Goal: Check status: Check status

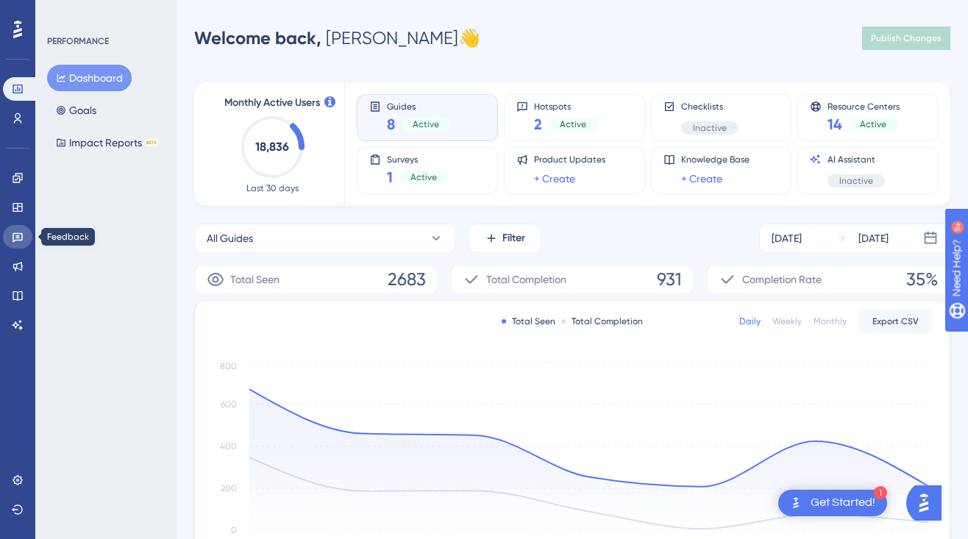
click at [16, 241] on icon at bounding box center [18, 237] width 12 height 12
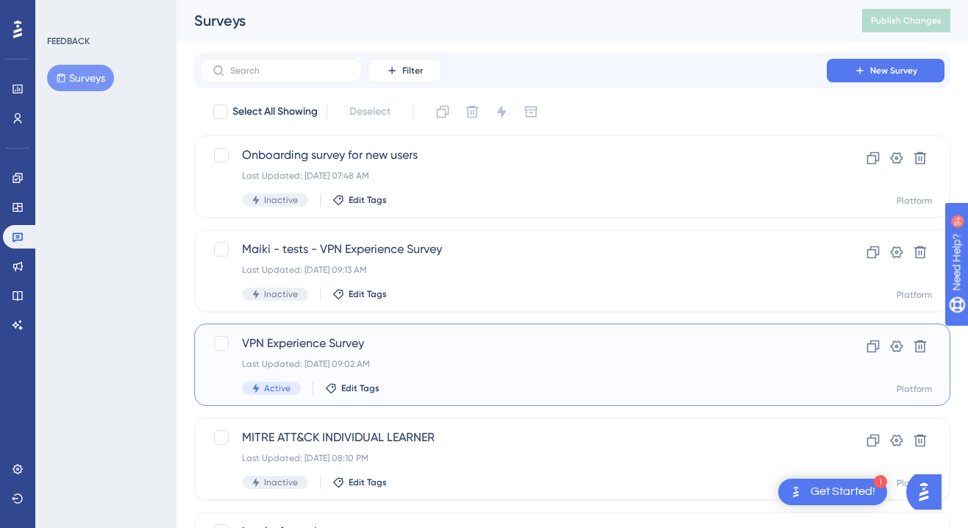
click at [340, 338] on span "VPN Experience Survey" at bounding box center [513, 344] width 543 height 18
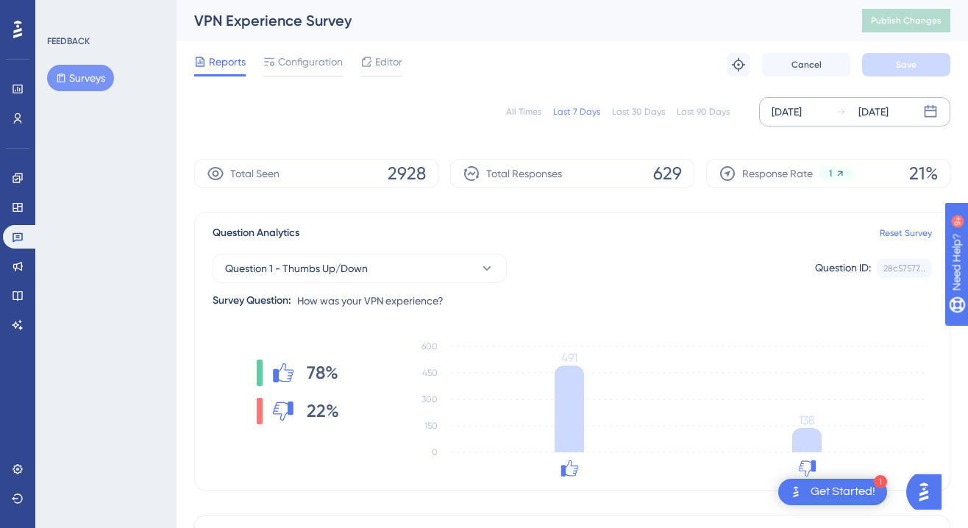
click at [876, 113] on div "[DATE]" at bounding box center [874, 112] width 30 height 18
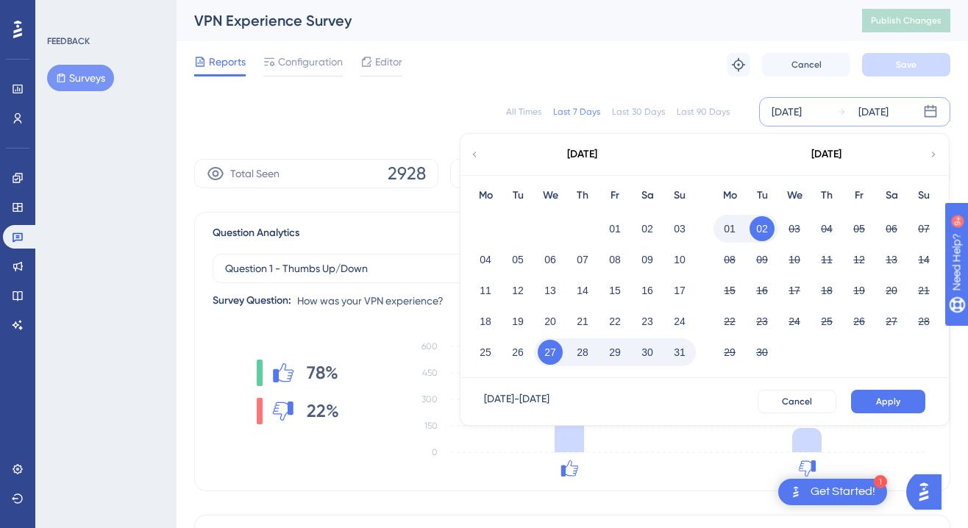
click at [654, 353] on button "30" at bounding box center [647, 352] width 25 height 25
click at [653, 350] on button "30" at bounding box center [647, 352] width 25 height 25
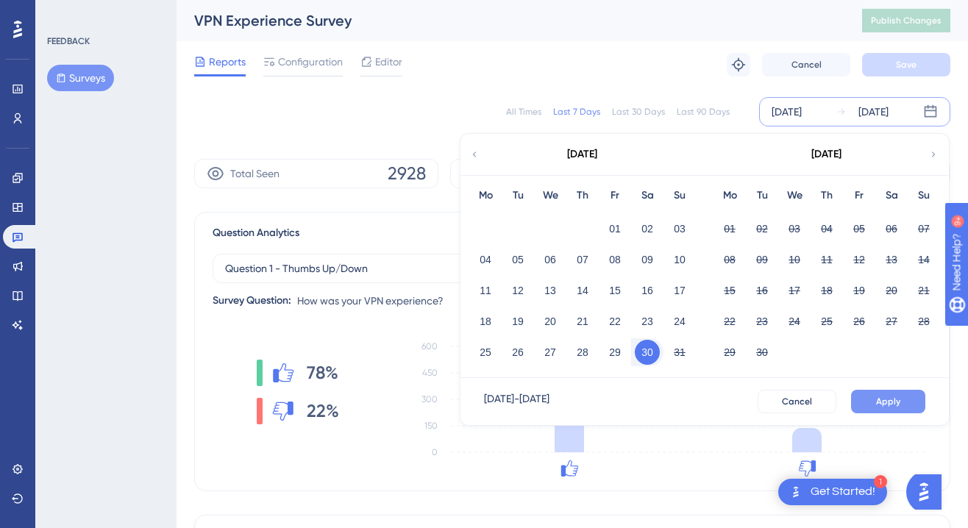
click at [887, 407] on span "Apply" at bounding box center [888, 402] width 24 height 12
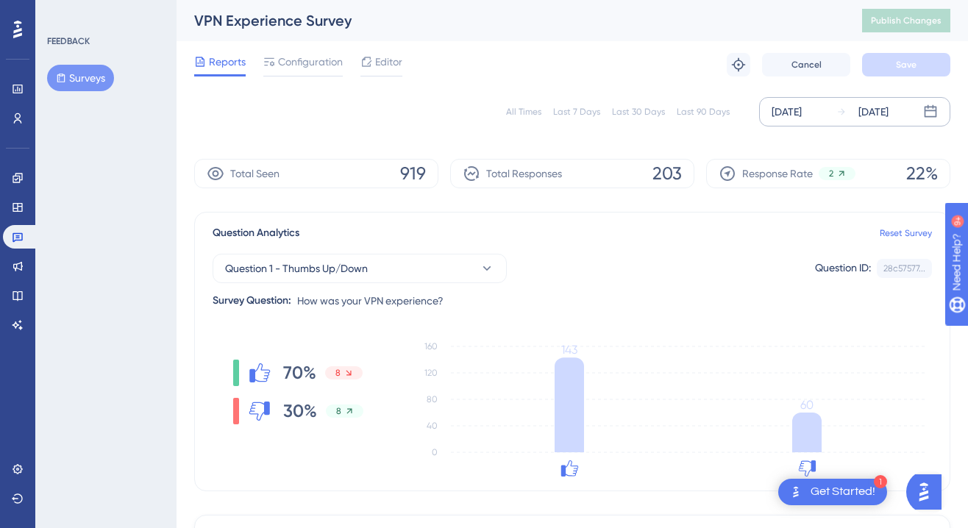
click at [853, 115] on div "[DATE]" at bounding box center [863, 112] width 52 height 18
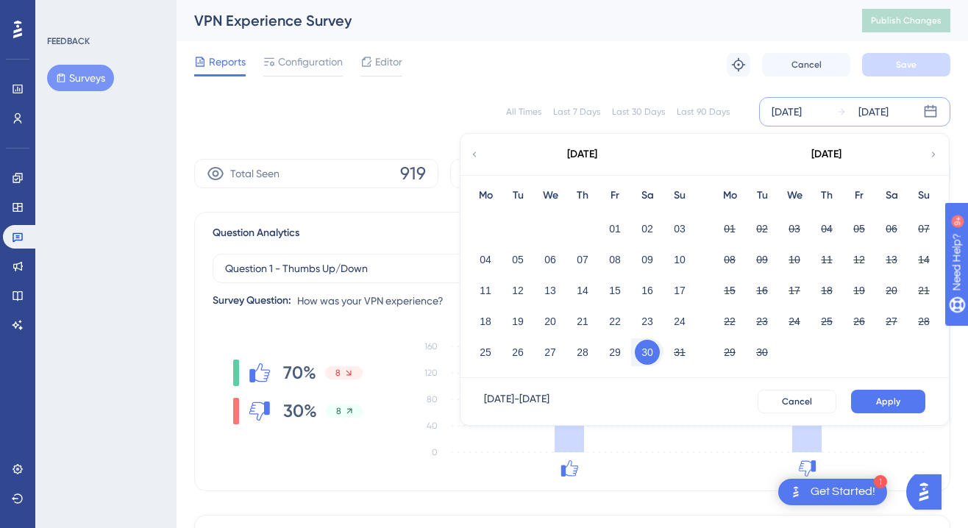
click at [655, 354] on button "30" at bounding box center [647, 352] width 25 height 25
click at [676, 350] on button "31" at bounding box center [679, 352] width 25 height 25
click at [860, 401] on button "Apply" at bounding box center [888, 402] width 74 height 24
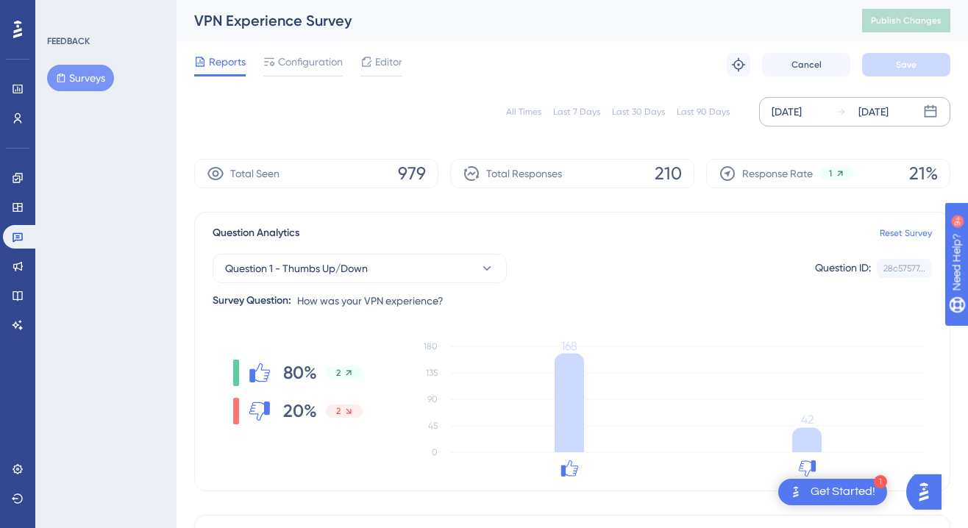
click at [859, 119] on div "[DATE]" at bounding box center [874, 112] width 30 height 18
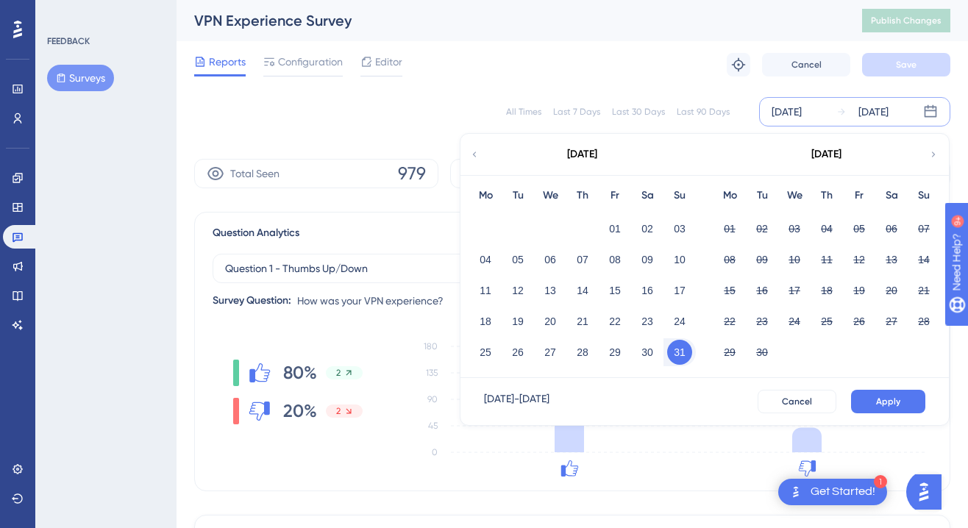
click at [688, 357] on button "31" at bounding box center [679, 352] width 25 height 25
click at [726, 230] on button "01" at bounding box center [729, 228] width 25 height 25
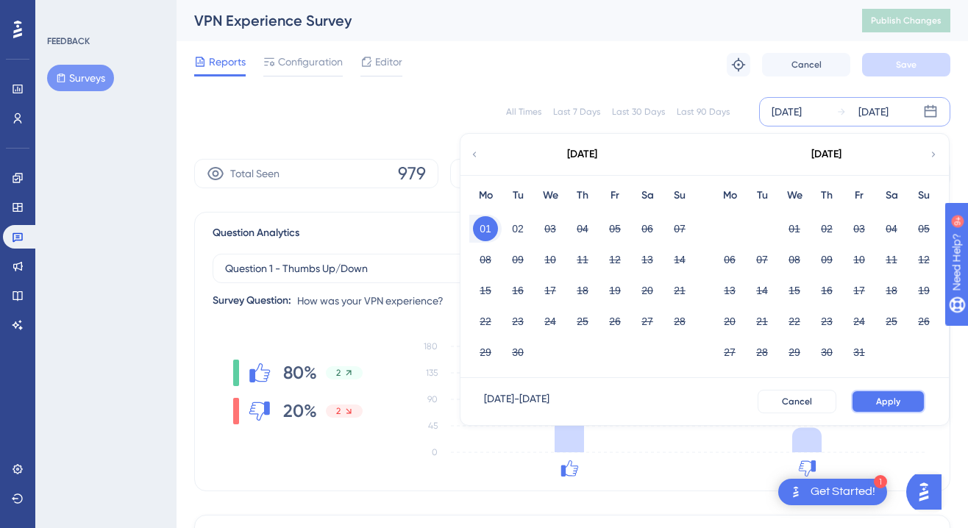
click at [887, 405] on span "Apply" at bounding box center [888, 402] width 24 height 12
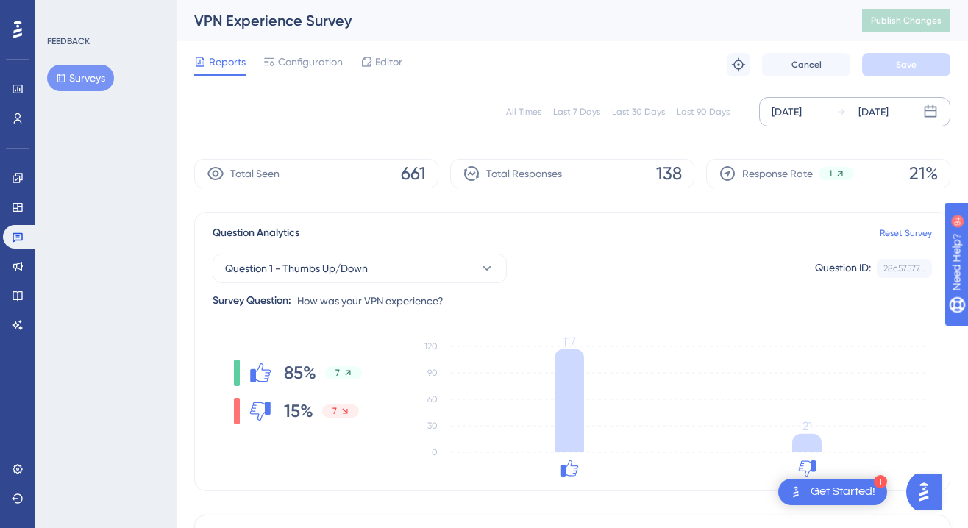
click at [851, 113] on div "[DATE]" at bounding box center [863, 112] width 52 height 18
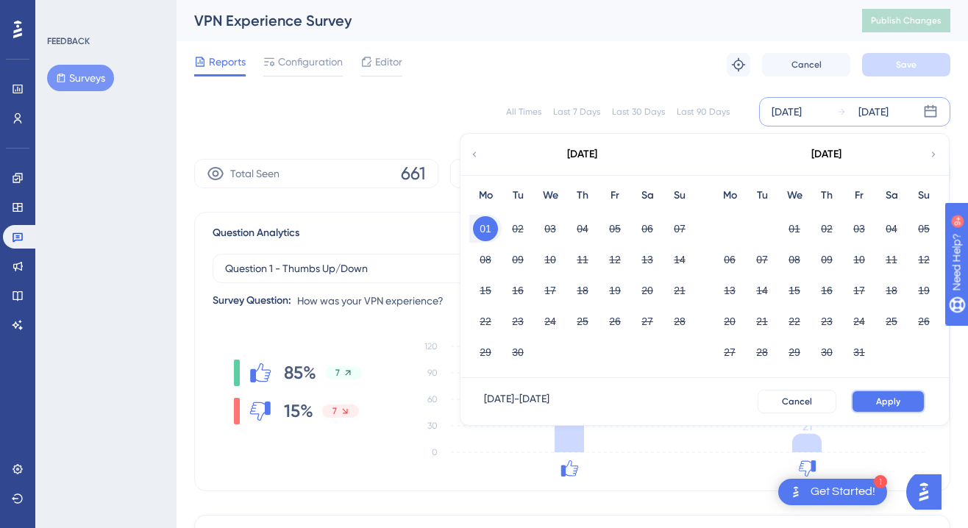
click at [853, 398] on button "Apply" at bounding box center [888, 402] width 74 height 24
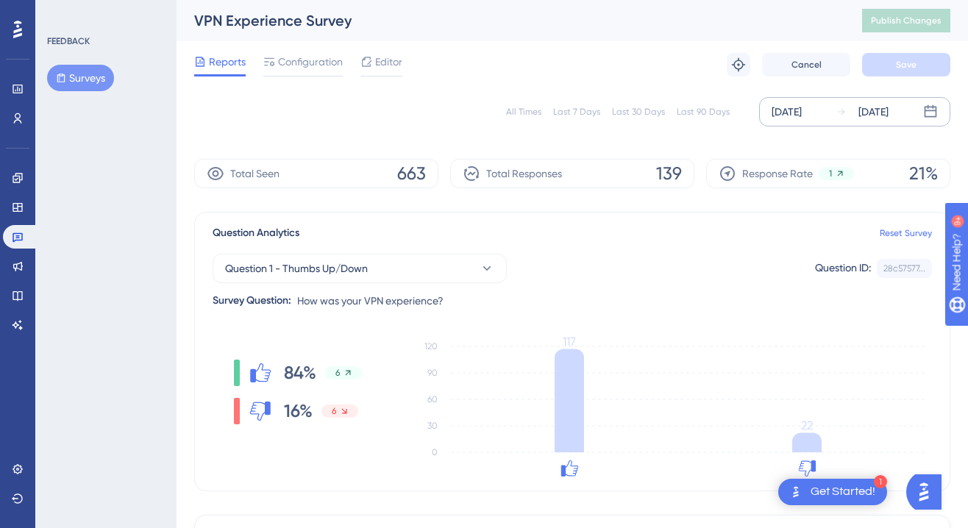
click at [889, 111] on div "[DATE]" at bounding box center [874, 112] width 30 height 18
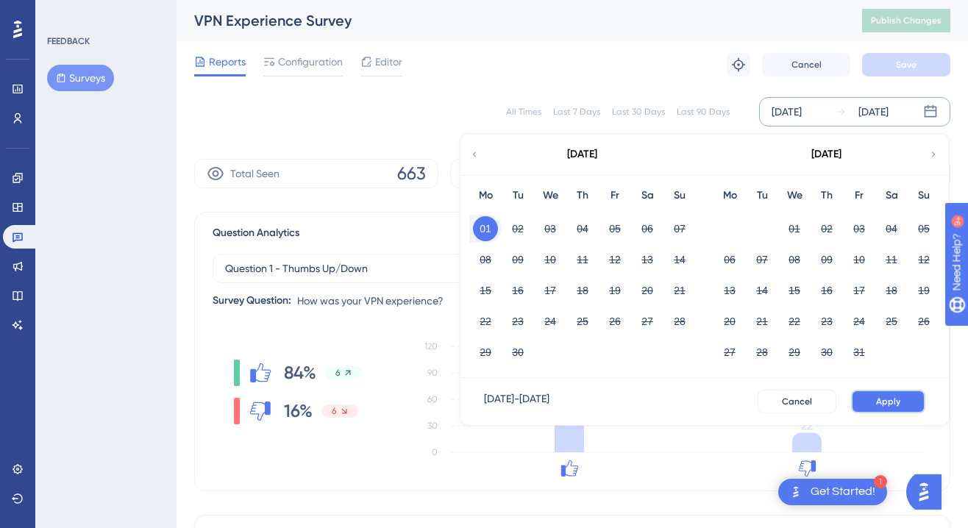
click at [905, 397] on button "Apply" at bounding box center [888, 402] width 74 height 24
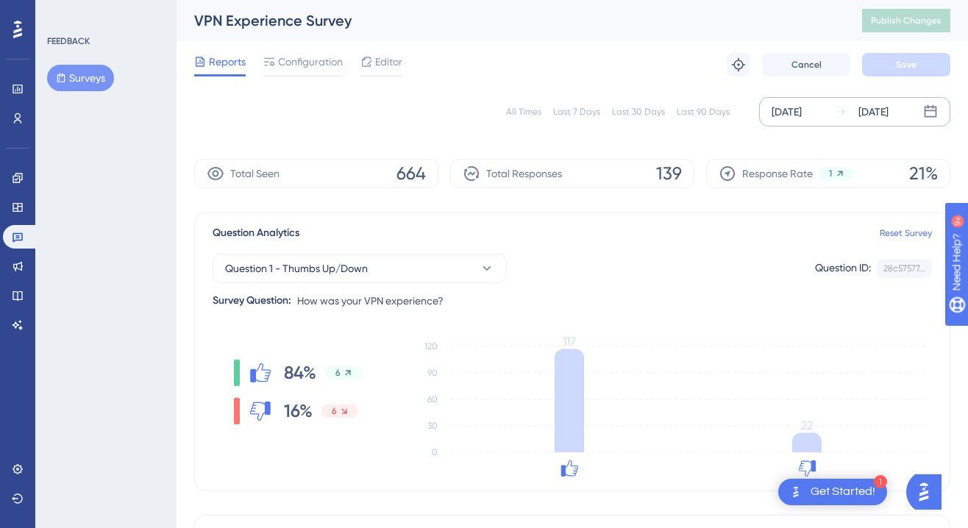
click at [883, 113] on div "[DATE]" at bounding box center [874, 112] width 30 height 18
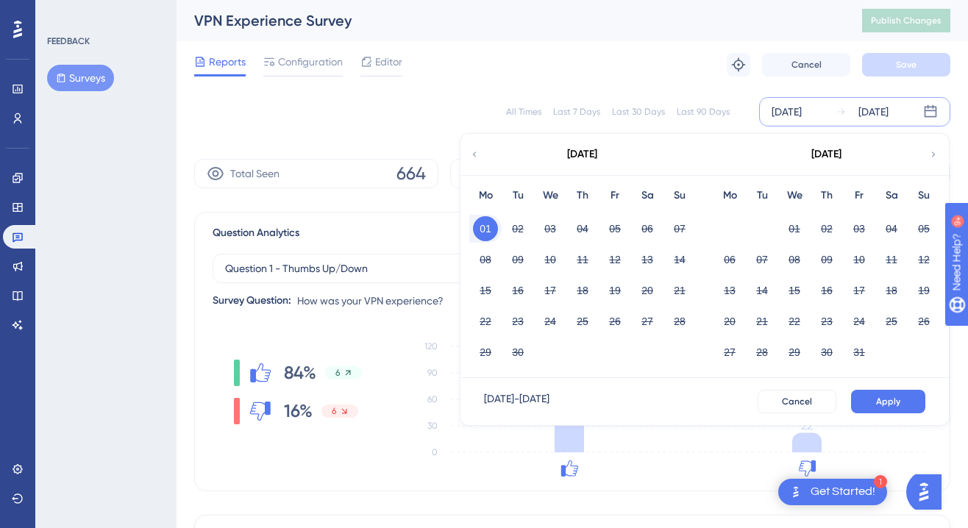
click at [490, 232] on button "01" at bounding box center [485, 228] width 25 height 25
click at [528, 231] on button "02" at bounding box center [517, 228] width 25 height 25
click at [888, 409] on button "Apply" at bounding box center [888, 402] width 74 height 24
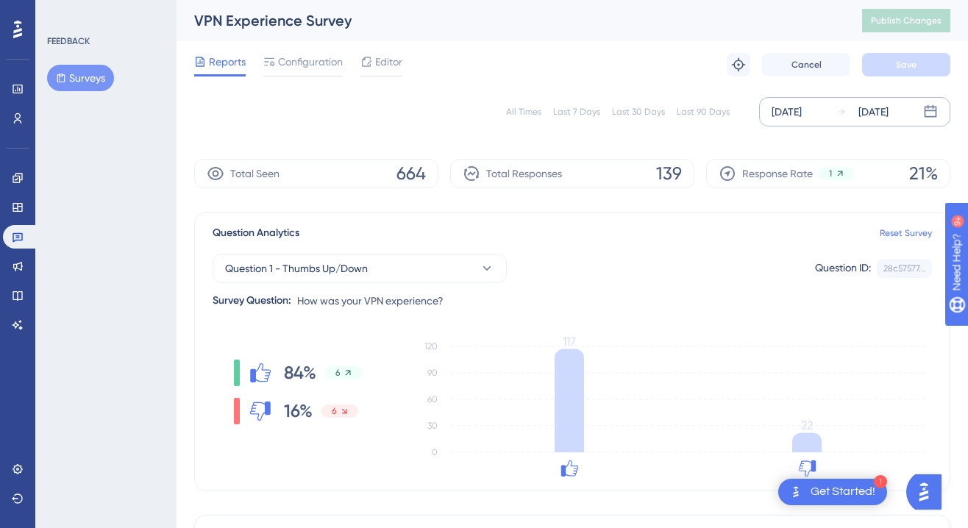
click at [859, 116] on div "[DATE]" at bounding box center [874, 112] width 30 height 18
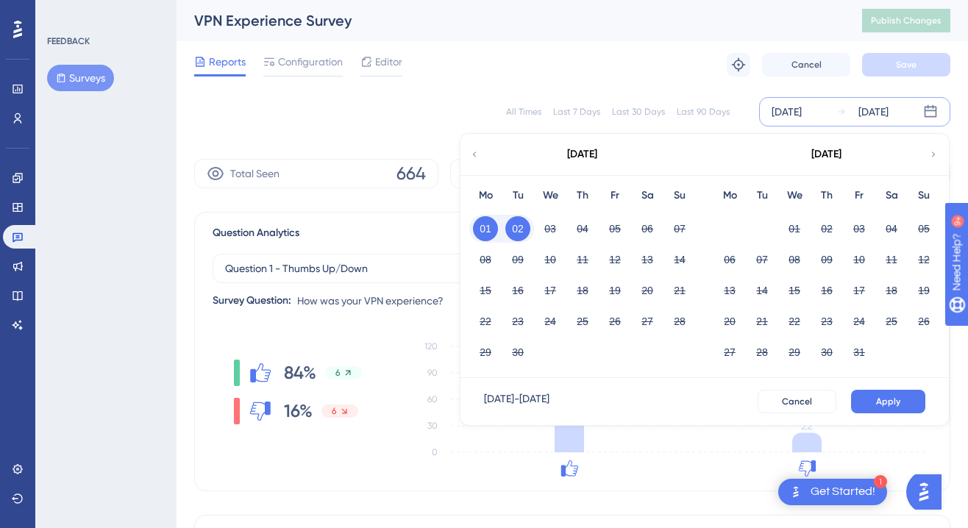
click at [520, 227] on button "02" at bounding box center [517, 228] width 25 height 25
click at [521, 229] on button "02" at bounding box center [517, 228] width 25 height 25
click at [882, 407] on span "Apply" at bounding box center [888, 402] width 24 height 12
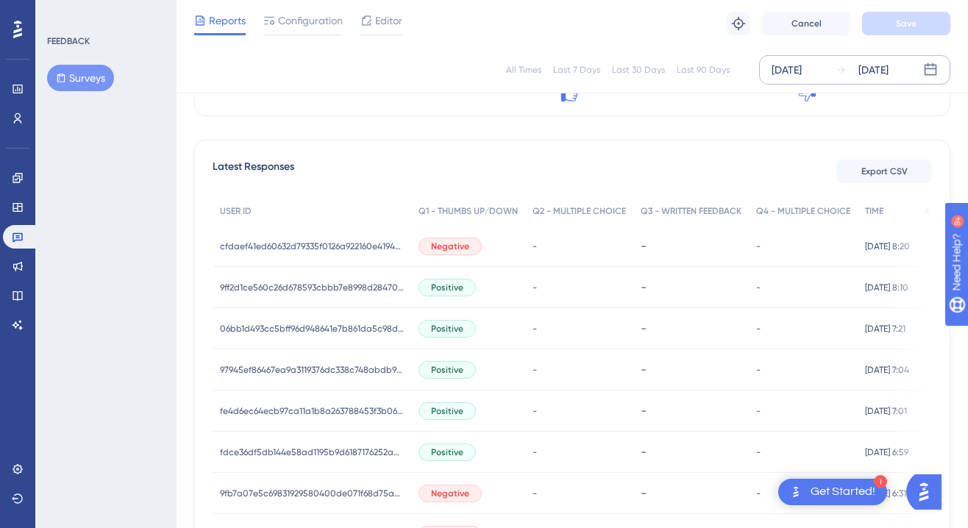
scroll to position [369, 0]
click at [881, 64] on div "[DATE]" at bounding box center [874, 70] width 30 height 18
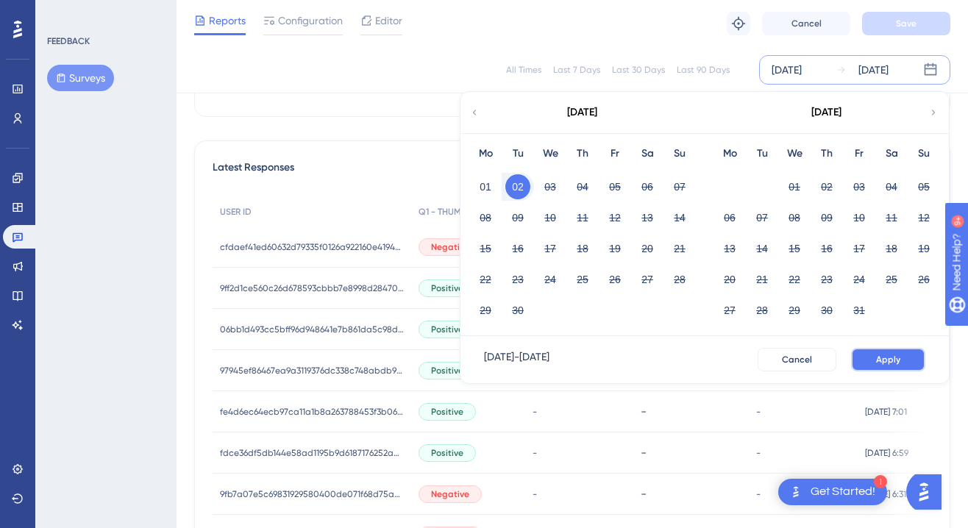
click at [892, 349] on button "Apply" at bounding box center [888, 360] width 74 height 24
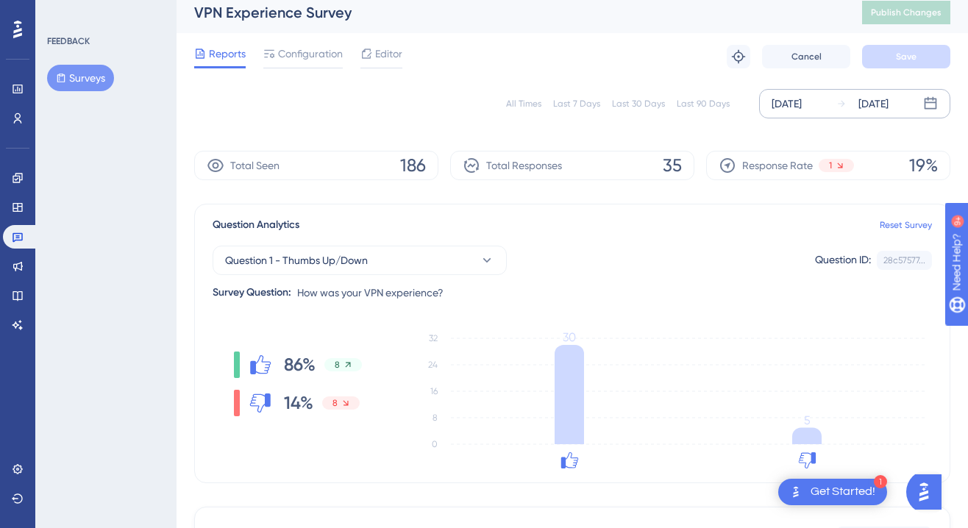
scroll to position [40, 0]
